Goal: Information Seeking & Learning: Learn about a topic

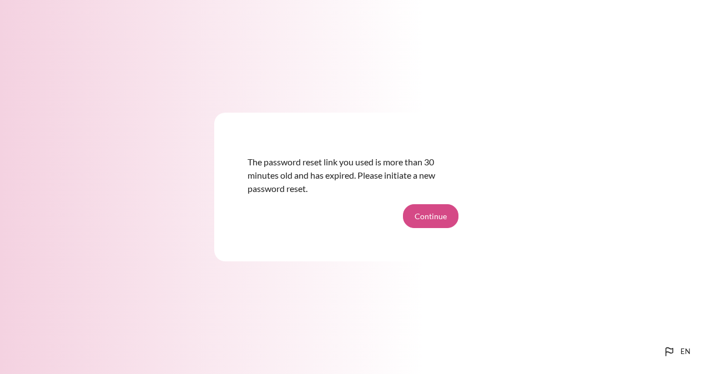
click at [429, 218] on button "Continue" at bounding box center [430, 215] width 55 height 23
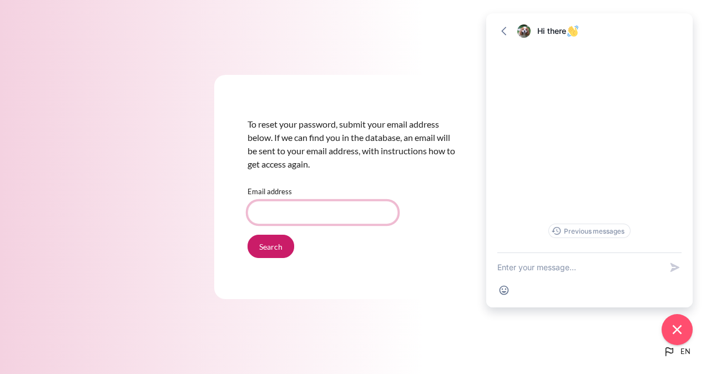
click at [340, 214] on input "Email address" at bounding box center [322, 212] width 150 height 23
type input "[EMAIL_ADDRESS][DOMAIN_NAME]"
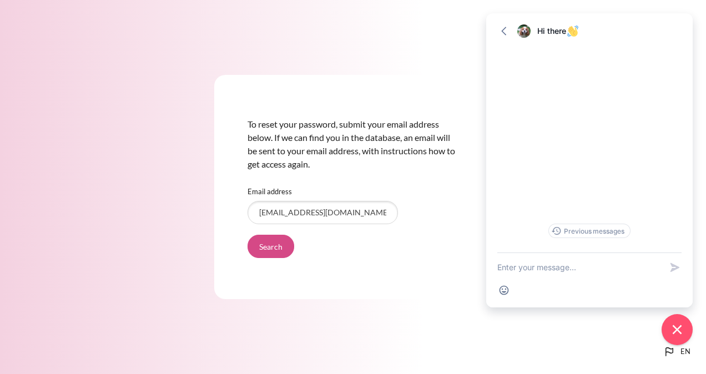
click at [266, 245] on input "Search" at bounding box center [270, 246] width 47 height 23
click at [267, 244] on input "Search" at bounding box center [270, 246] width 47 height 23
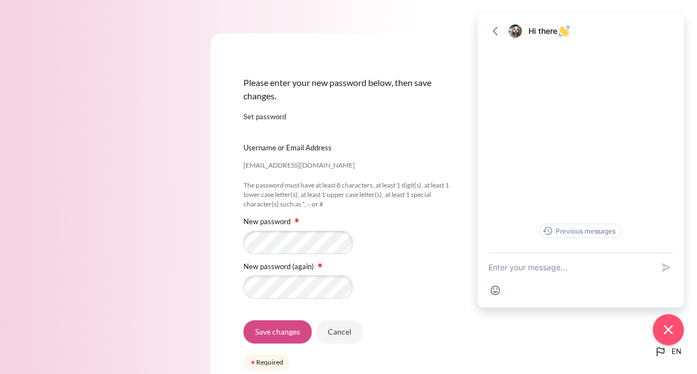
click at [274, 331] on input "Save changes" at bounding box center [278, 331] width 68 height 23
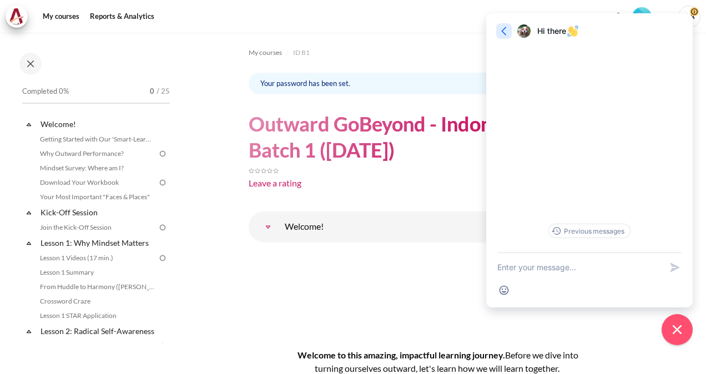
click at [504, 29] on icon "button" at bounding box center [503, 31] width 5 height 8
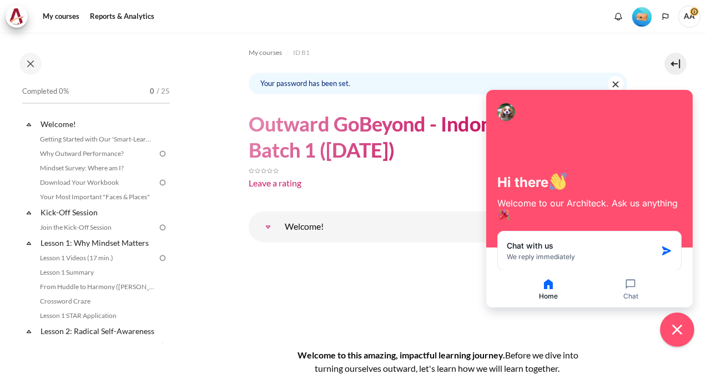
click at [680, 331] on icon "Close chat widget" at bounding box center [677, 329] width 17 height 17
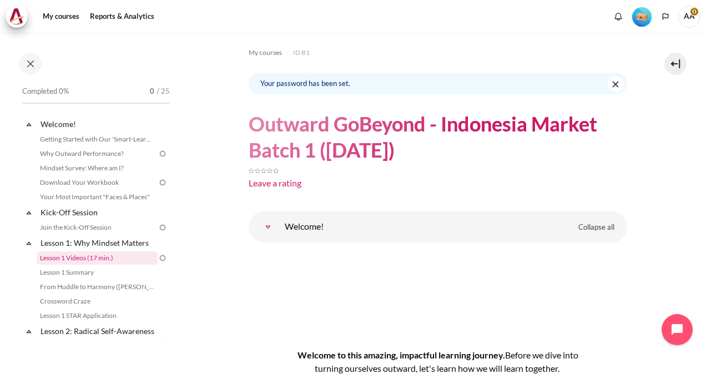
click at [79, 261] on link "Lesson 1 Videos (17 min.)" at bounding box center [97, 257] width 121 height 13
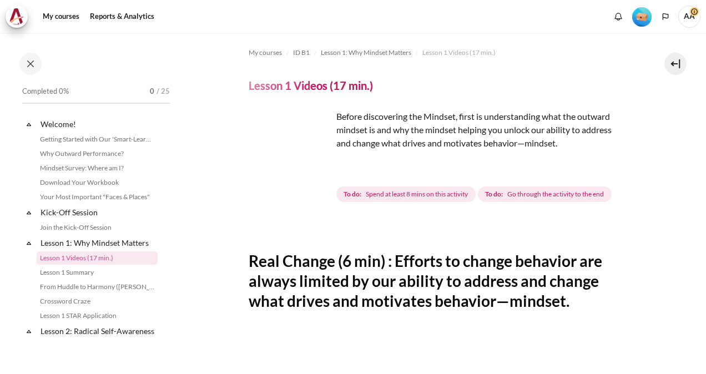
scroll to position [44, 0]
